Goal: Task Accomplishment & Management: Use online tool/utility

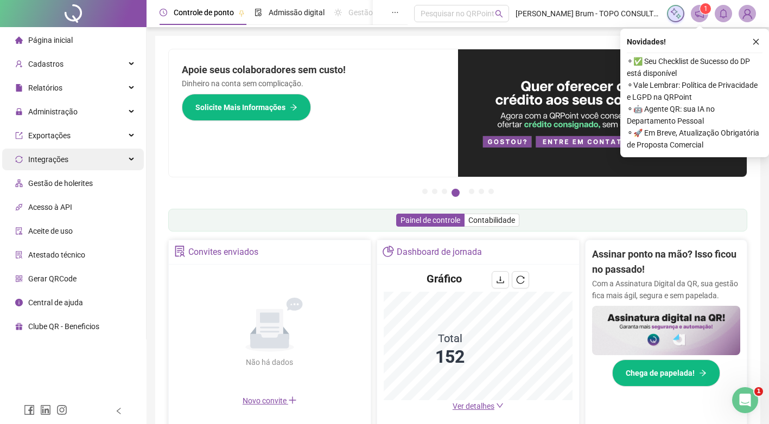
click at [61, 161] on span "Integrações" at bounding box center [48, 159] width 40 height 9
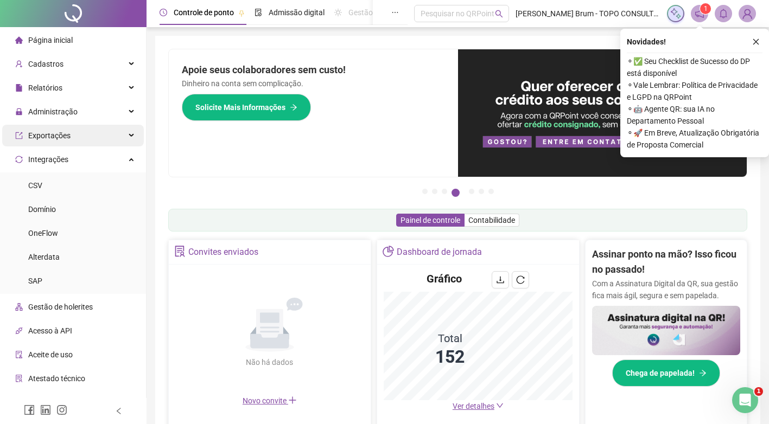
click at [74, 146] on ul "Página inicial Cadastros Relatórios Administração Exportações Integrações CSV D…" at bounding box center [73, 245] width 146 height 436
drag, startPoint x: 74, startPoint y: 145, endPoint x: 67, endPoint y: 132, distance: 14.1
click at [75, 133] on div "Exportações" at bounding box center [73, 136] width 142 height 22
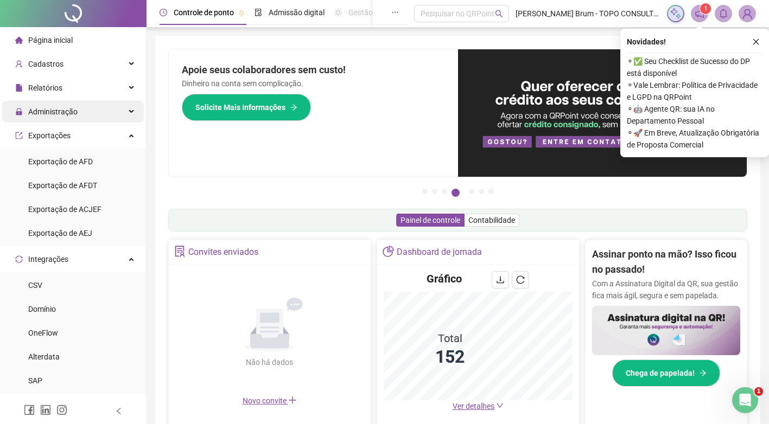
click at [69, 116] on span "Administração" at bounding box center [52, 111] width 49 height 9
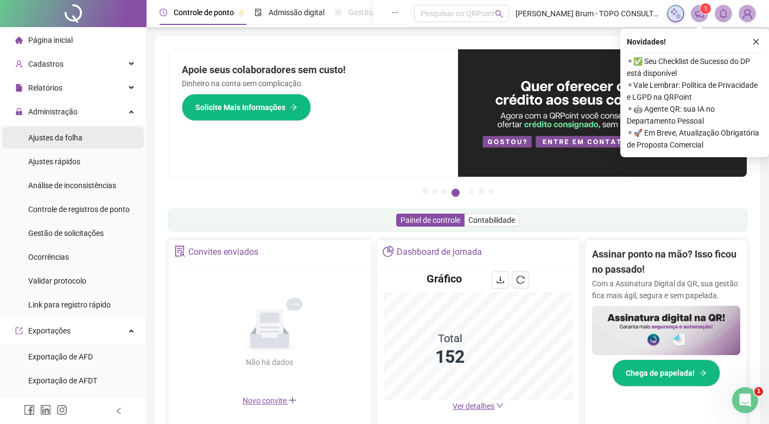
click at [67, 141] on span "Ajustes da folha" at bounding box center [55, 137] width 54 height 9
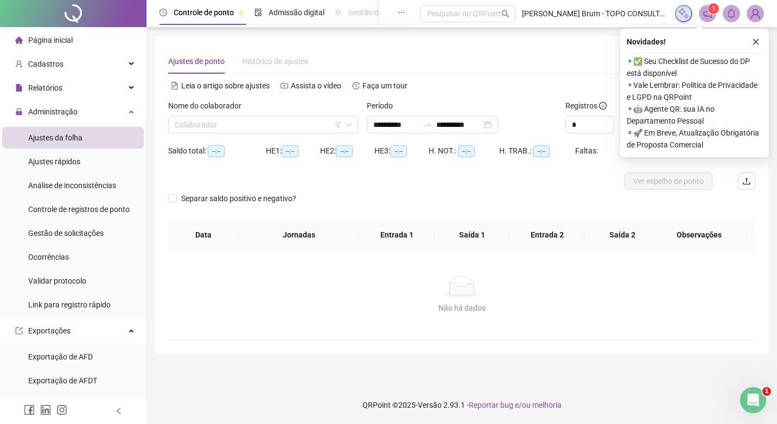
type input "**********"
click at [247, 125] on input "search" at bounding box center [258, 125] width 167 height 16
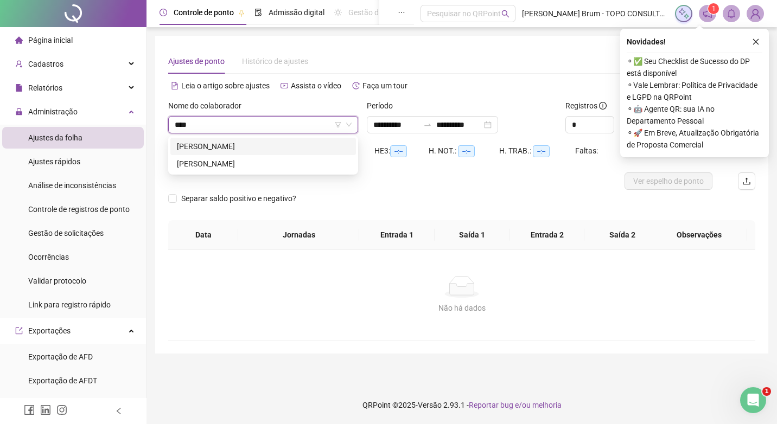
type input "****"
click at [237, 138] on div "280188 276471 [PERSON_NAME] [PERSON_NAME]" at bounding box center [263, 155] width 190 height 39
click at [236, 139] on div "[PERSON_NAME]" at bounding box center [263, 146] width 186 height 17
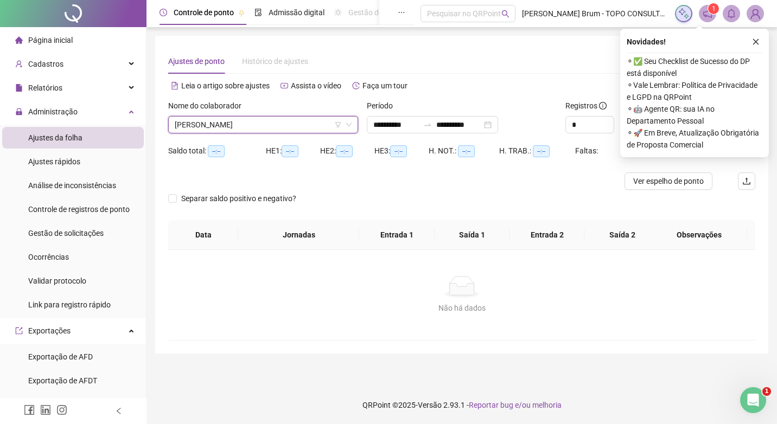
click at [746, 43] on div "Novidades !" at bounding box center [695, 41] width 136 height 13
click at [751, 42] on button "button" at bounding box center [755, 41] width 13 height 13
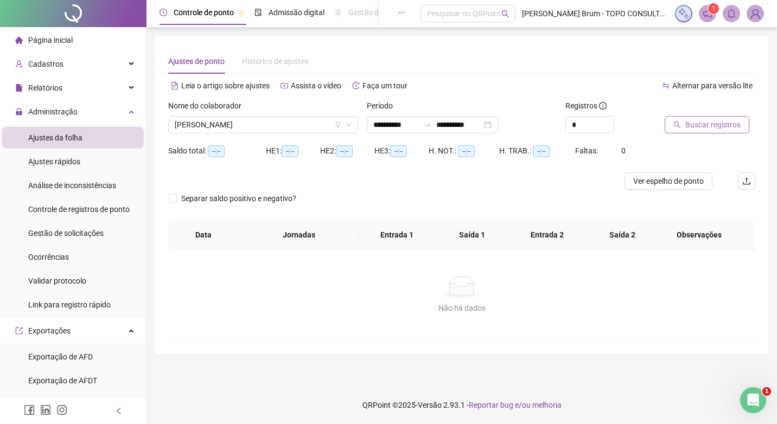
click at [699, 129] on span "Buscar registros" at bounding box center [712, 125] width 55 height 12
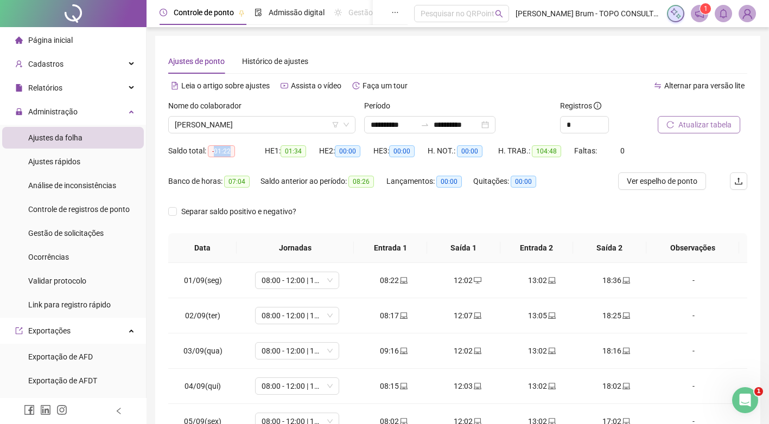
drag, startPoint x: 216, startPoint y: 152, endPoint x: 245, endPoint y: 151, distance: 29.3
click at [245, 151] on div "Saldo total: -01:22" at bounding box center [216, 151] width 97 height 12
drag, startPoint x: 245, startPoint y: 151, endPoint x: 402, endPoint y: 150, distance: 157.3
click at [245, 151] on div "Saldo total: -01:22" at bounding box center [216, 151] width 97 height 12
click at [706, 131] on button "Atualizar tabela" at bounding box center [698, 124] width 82 height 17
